Goal: Communication & Community: Answer question/provide support

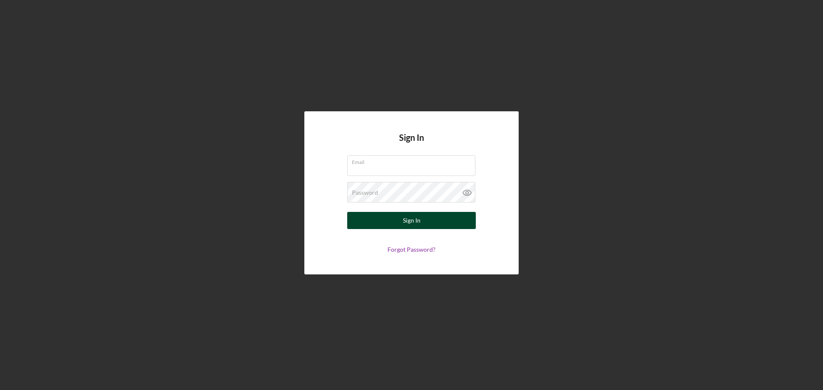
type input "[EMAIL_ADDRESS][DOMAIN_NAME]"
click at [407, 220] on div "Sign In" at bounding box center [412, 220] width 18 height 17
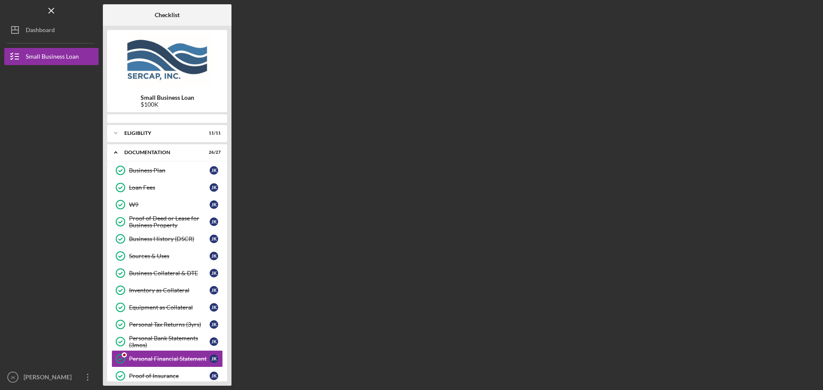
scroll to position [106, 0]
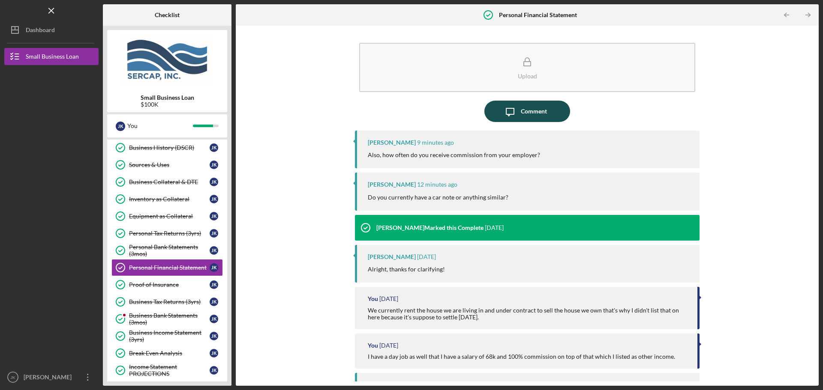
click at [531, 114] on div "Comment" at bounding box center [534, 111] width 26 height 21
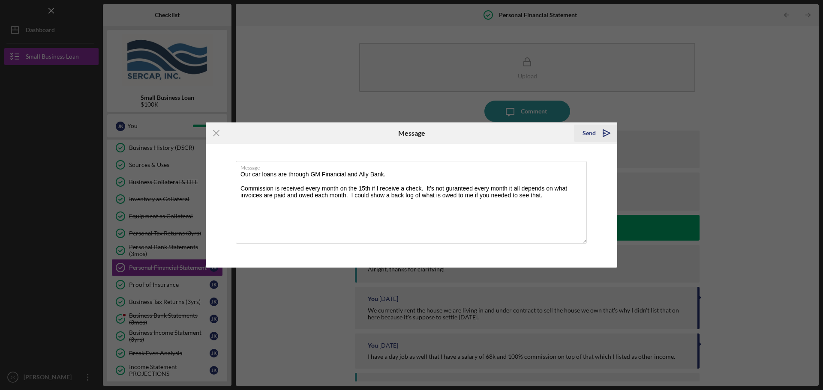
type textarea "Our car loans are through GM Financial and Ally Bank. Commission is received ev…"
click at [596, 135] on icon "Icon/icon-invite-send" at bounding box center [606, 133] width 21 height 21
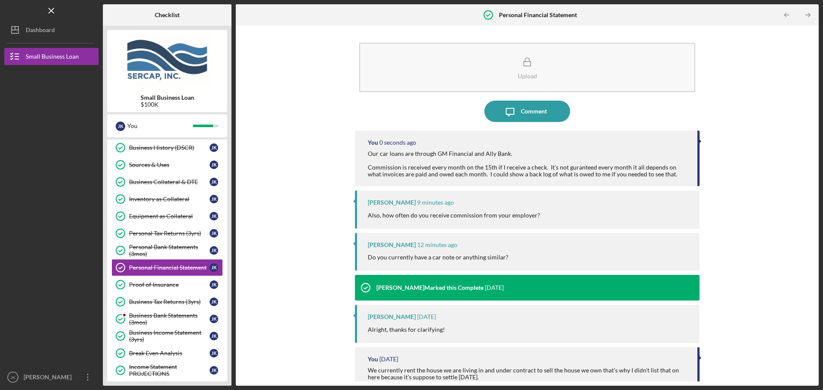
click at [311, 69] on div "Upload Icon/Message Comment You 0 seconds ago Our car loans are through GM Fina…" at bounding box center [527, 206] width 574 height 352
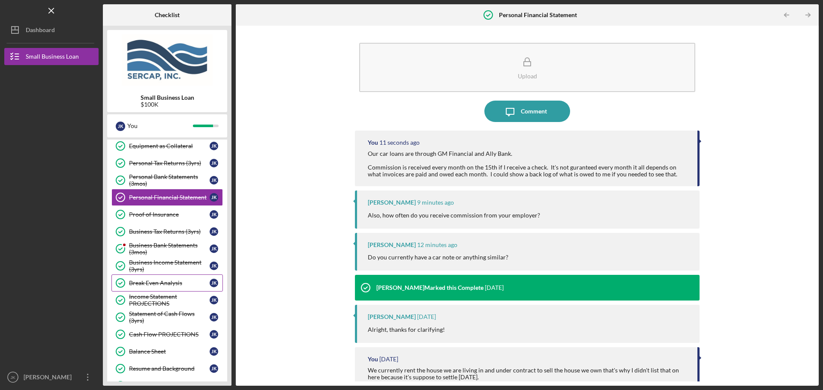
scroll to position [192, 0]
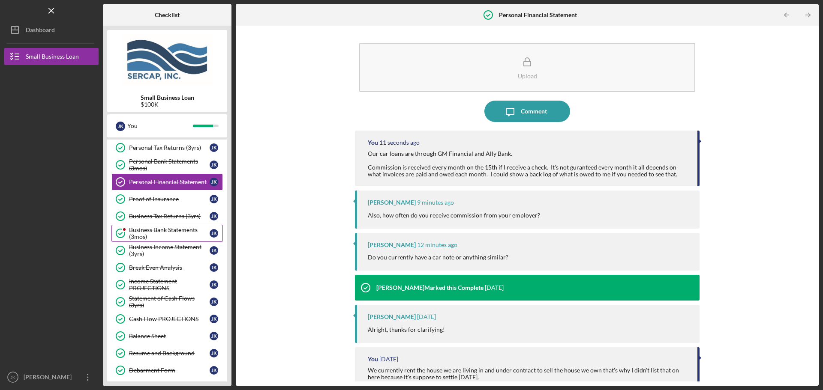
click at [177, 234] on div "Business Bank Statements (3mos)" at bounding box center [169, 234] width 81 height 14
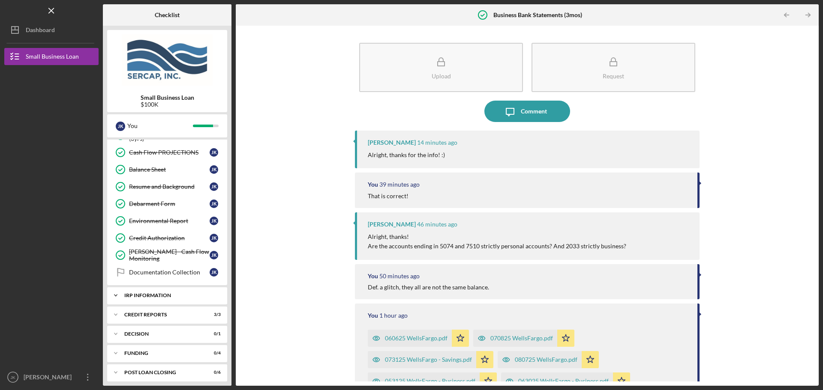
scroll to position [363, 0]
